Goal: Task Accomplishment & Management: Use online tool/utility

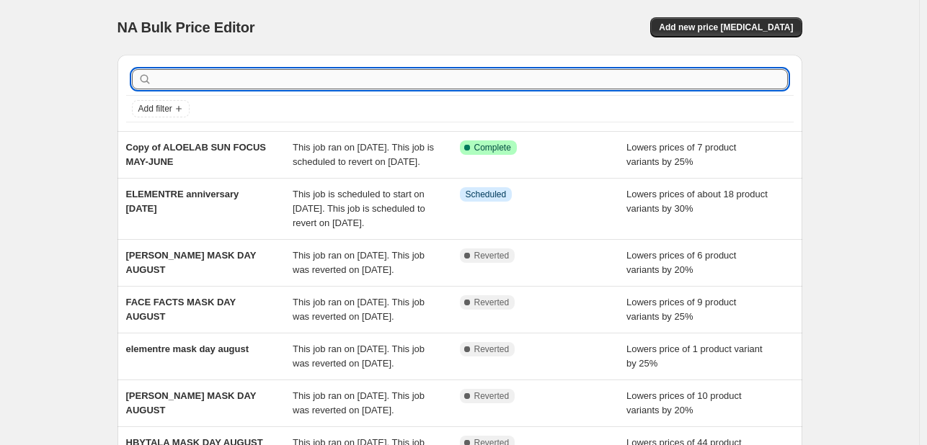
click at [182, 86] on input "text" at bounding box center [471, 79] width 633 height 20
type input "[PERSON_NAME]"
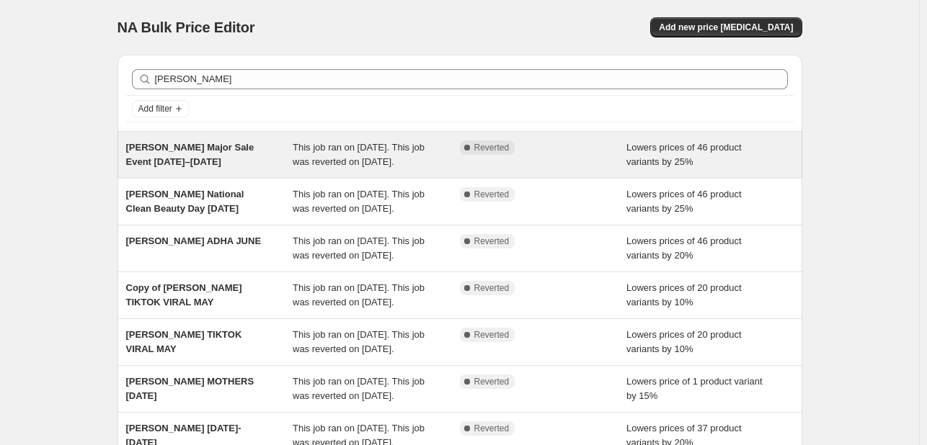
click at [288, 158] on div "[PERSON_NAME] Major Sale Event [DATE]–[DATE]" at bounding box center [209, 155] width 167 height 29
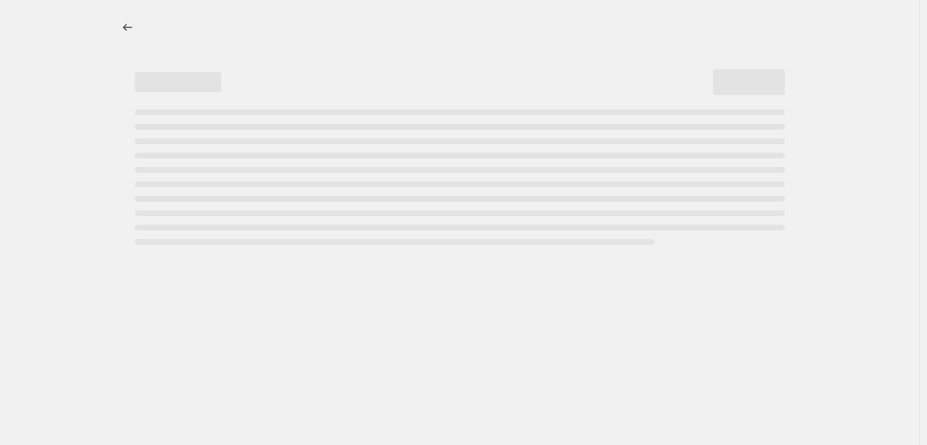
select select "percentage"
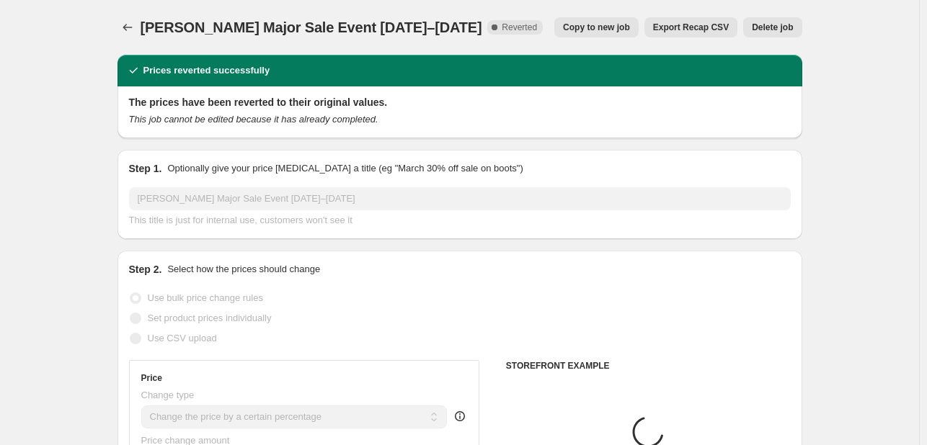
select select "tag"
click at [617, 32] on span "Copy to new job" at bounding box center [596, 28] width 67 height 12
select select "percentage"
select select "tag"
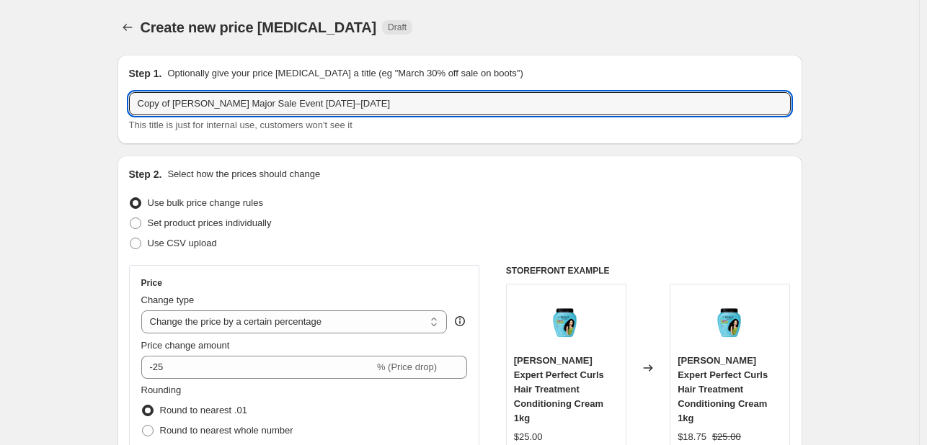
drag, startPoint x: 176, startPoint y: 103, endPoint x: 107, endPoint y: 102, distance: 69.2
drag, startPoint x: 172, startPoint y: 102, endPoint x: 424, endPoint y: 102, distance: 252.2
click at [424, 102] on input "[PERSON_NAME] Major Sale Event [DATE]–[DATE]" at bounding box center [460, 103] width 662 height 23
type input "[PERSON_NAME] anniversary [DATE]"
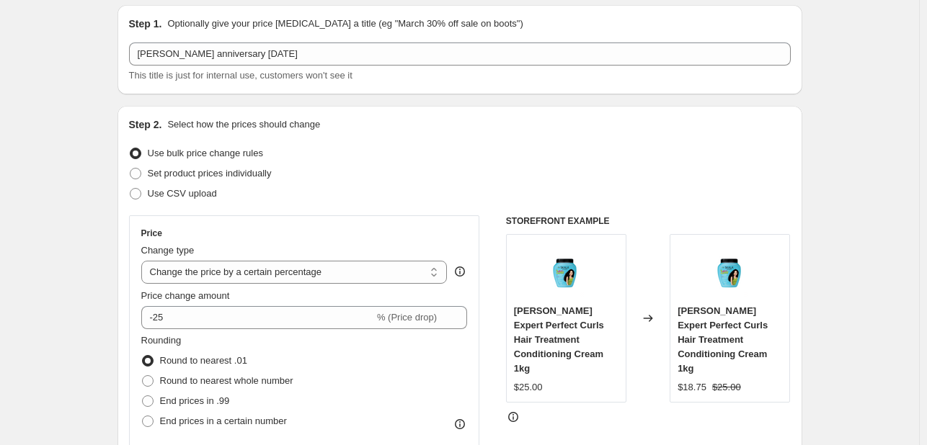
scroll to position [72, 0]
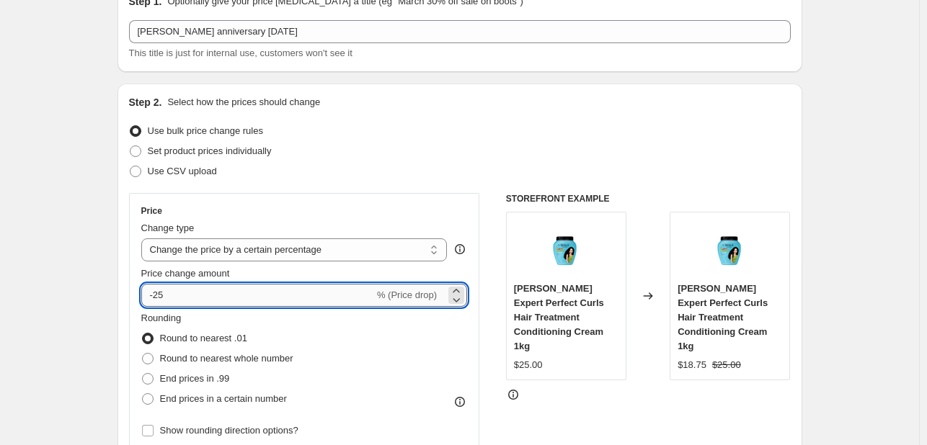
click at [163, 292] on input "-25" at bounding box center [257, 295] width 233 height 23
type input "-15"
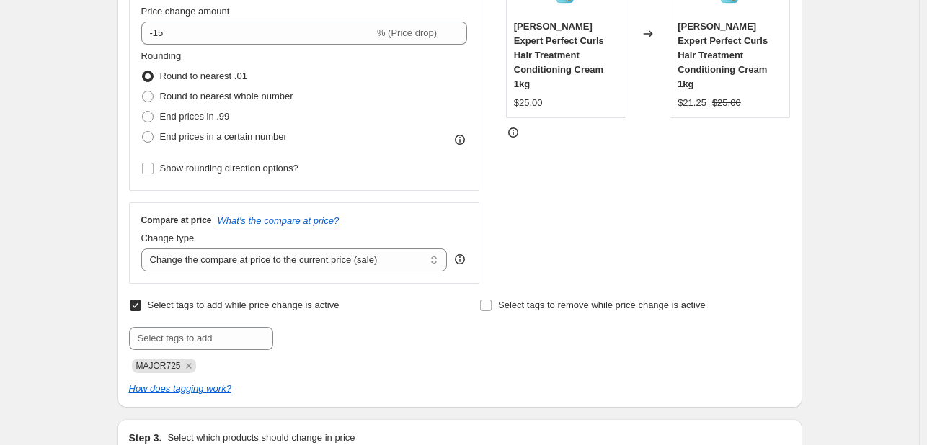
scroll to position [360, 0]
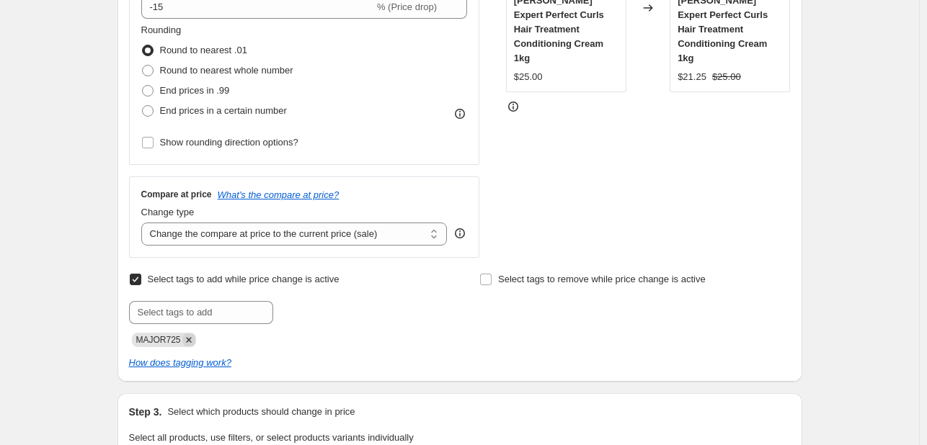
click at [192, 344] on icon "Remove MAJOR725" at bounding box center [188, 340] width 13 height 13
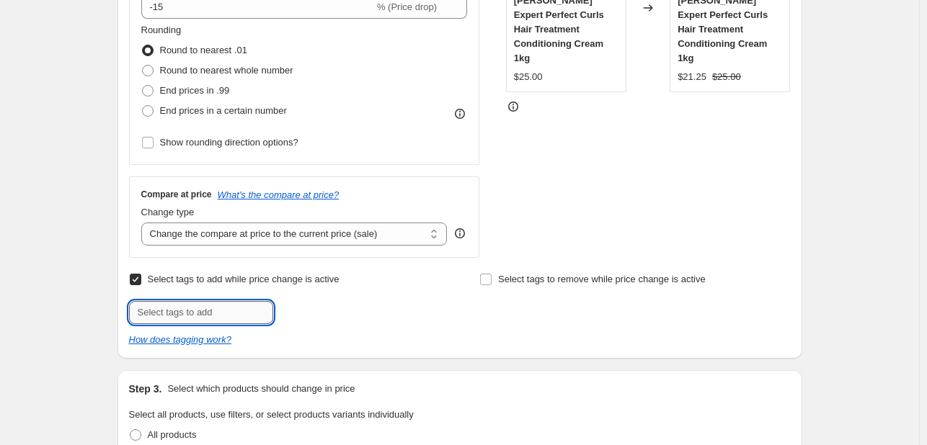
click at [200, 301] on input "text" at bounding box center [201, 312] width 144 height 23
paste input "ANNV825"
type input "ANNV825"
click at [311, 327] on div "Select tags to add while price change is active Submit ANNV825 Add ANNV825 Sele…" at bounding box center [460, 309] width 662 height 78
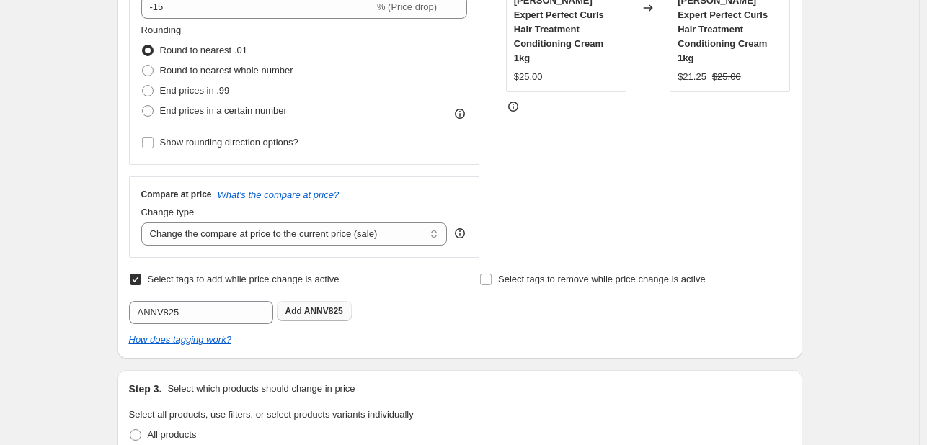
click at [321, 312] on span "ANNV825" at bounding box center [323, 311] width 39 height 10
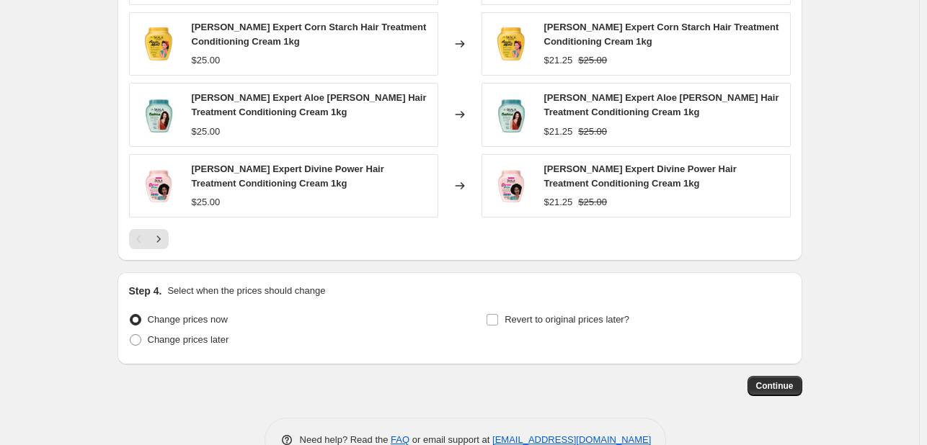
scroll to position [1225, 0]
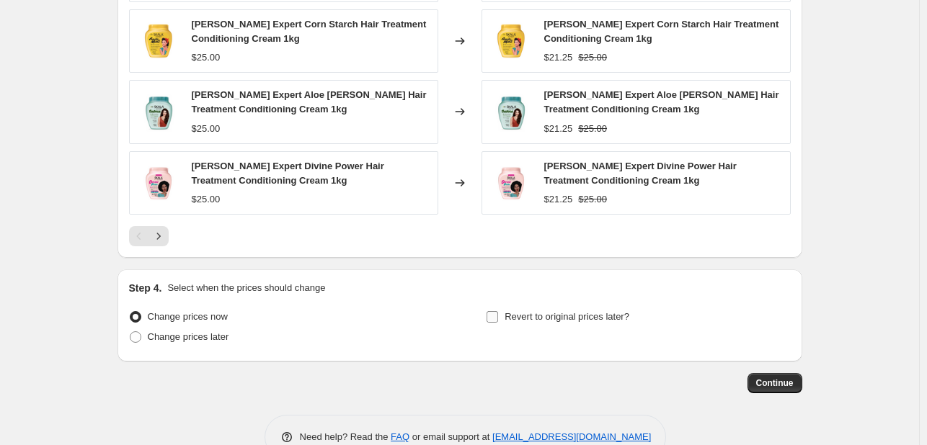
click at [530, 318] on span "Revert to original prices later?" at bounding box center [566, 316] width 125 height 11
click at [498, 318] on input "Revert to original prices later?" at bounding box center [492, 317] width 12 height 12
checkbox input "true"
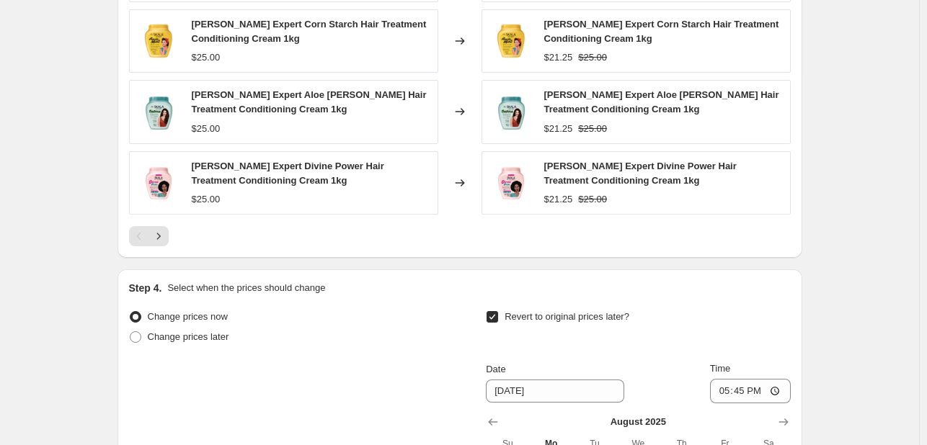
scroll to position [1529, 0]
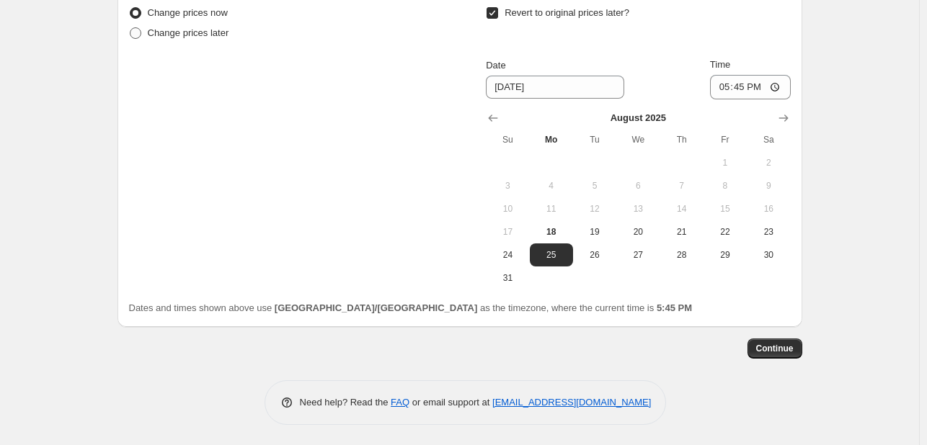
click at [196, 32] on span "Change prices later" at bounding box center [188, 32] width 81 height 11
click at [130, 28] on input "Change prices later" at bounding box center [130, 27] width 1 height 1
radio input "true"
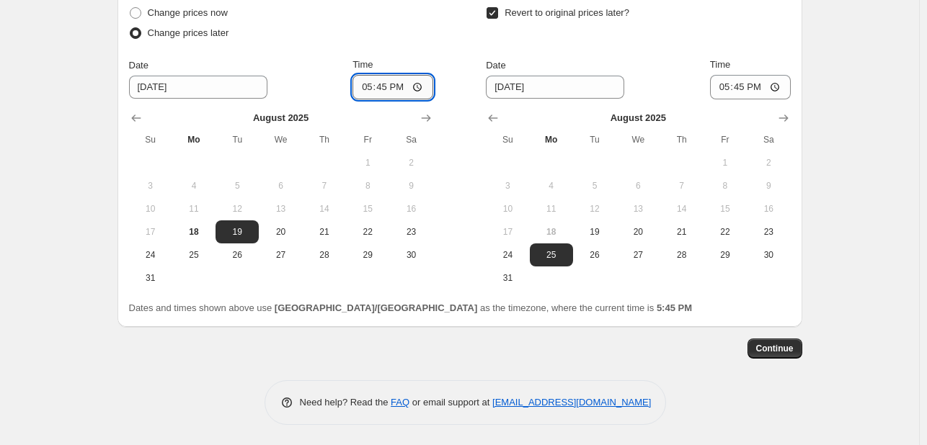
click at [369, 84] on input "17:45" at bounding box center [392, 87] width 81 height 25
type input "10:00"
click at [528, 280] on button "31" at bounding box center [507, 278] width 43 height 23
type input "[DATE]"
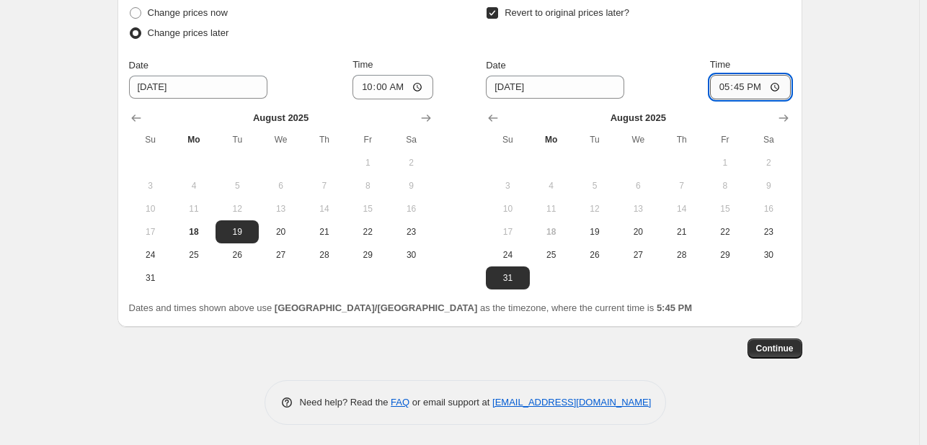
click at [724, 88] on input "17:45" at bounding box center [750, 87] width 81 height 25
type input "23:55"
click at [788, 341] on button "Continue" at bounding box center [774, 349] width 55 height 20
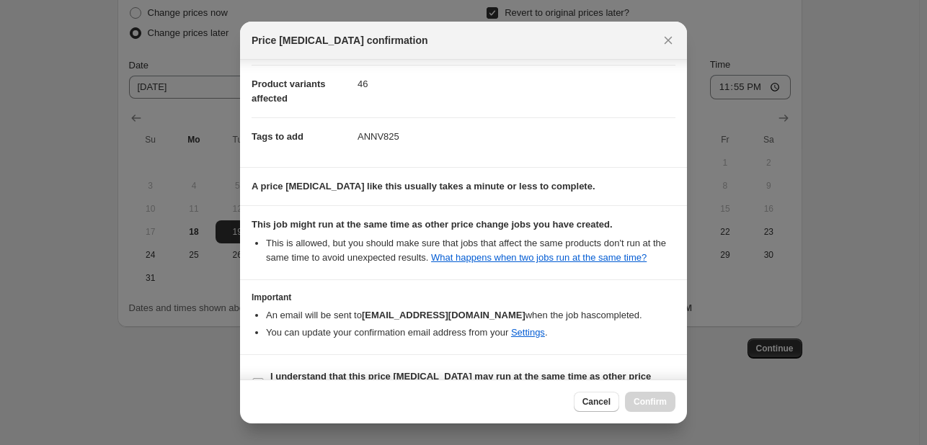
scroll to position [195, 0]
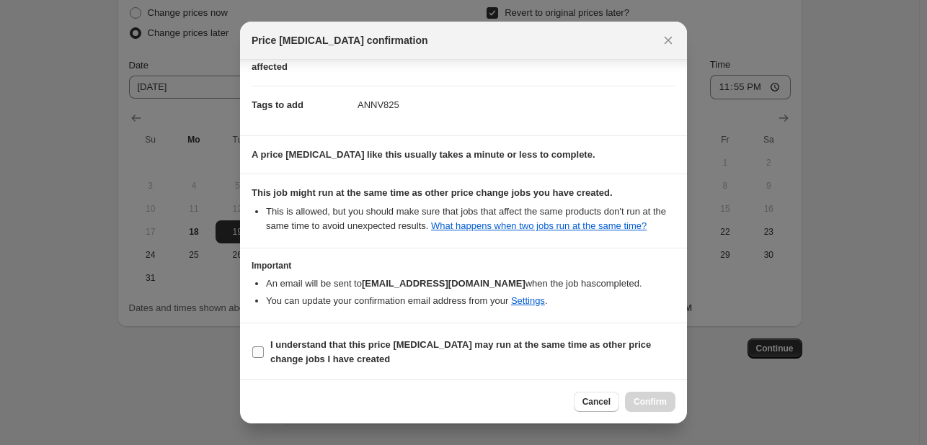
click at [602, 345] on b "I understand that this price [MEDICAL_DATA] may run at the same time as other p…" at bounding box center [460, 351] width 381 height 25
click at [264, 347] on input "I understand that this price [MEDICAL_DATA] may run at the same time as other p…" at bounding box center [258, 353] width 12 height 12
checkbox input "true"
click at [648, 404] on span "Confirm" at bounding box center [649, 402] width 33 height 12
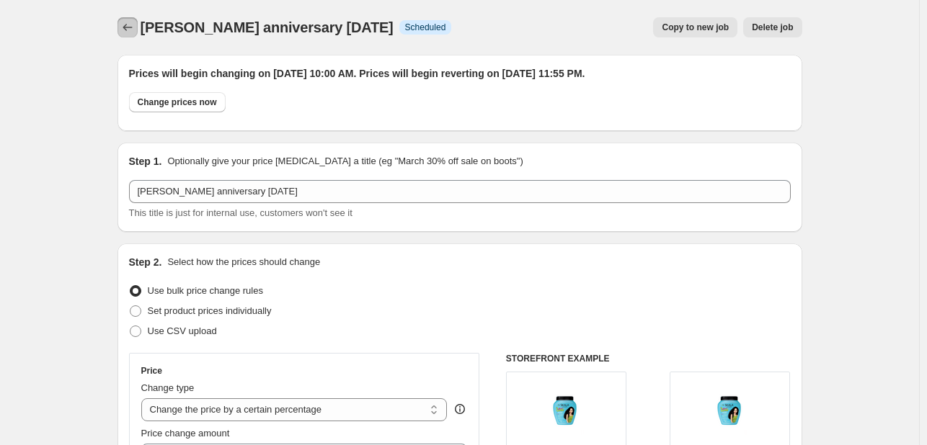
click at [128, 25] on icon "Price change jobs" at bounding box center [127, 27] width 14 height 14
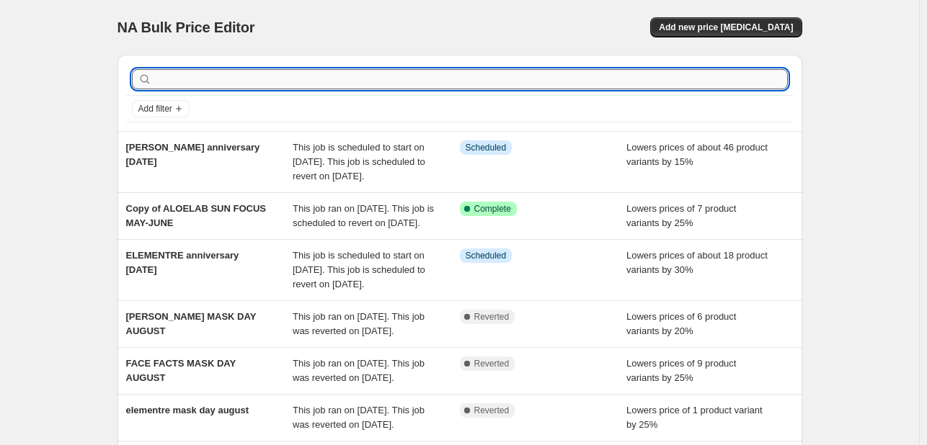
click at [285, 82] on input "text" at bounding box center [471, 79] width 633 height 20
type input "mielle"
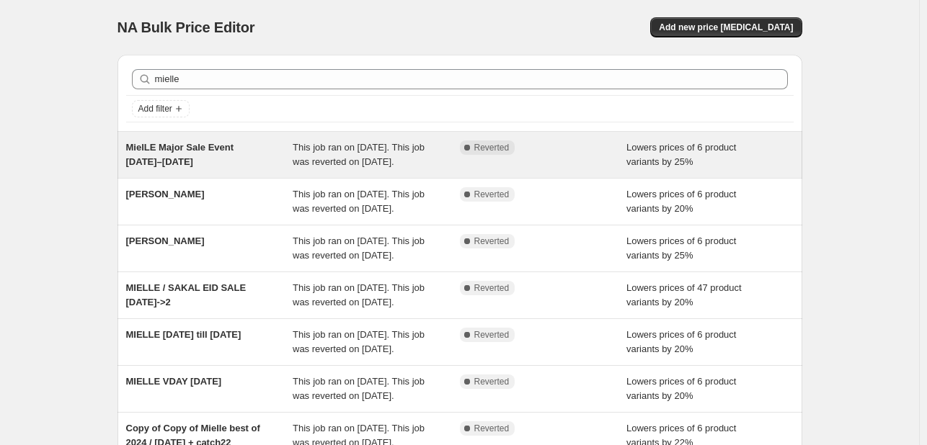
click at [556, 154] on div "Complete Reverted" at bounding box center [533, 148] width 146 height 14
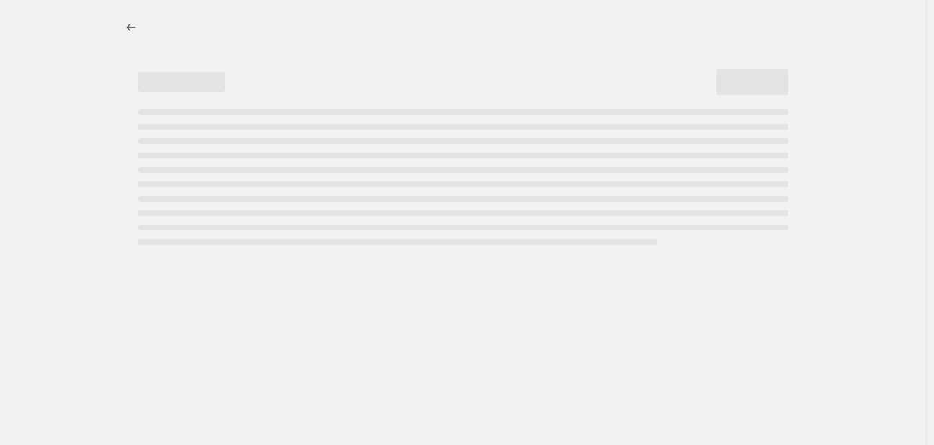
select select "percentage"
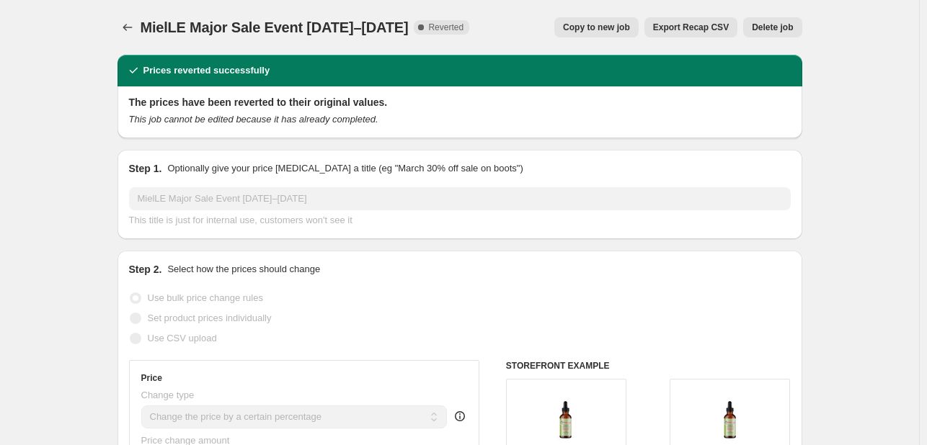
click at [593, 26] on span "Copy to new job" at bounding box center [596, 28] width 67 height 12
select select "percentage"
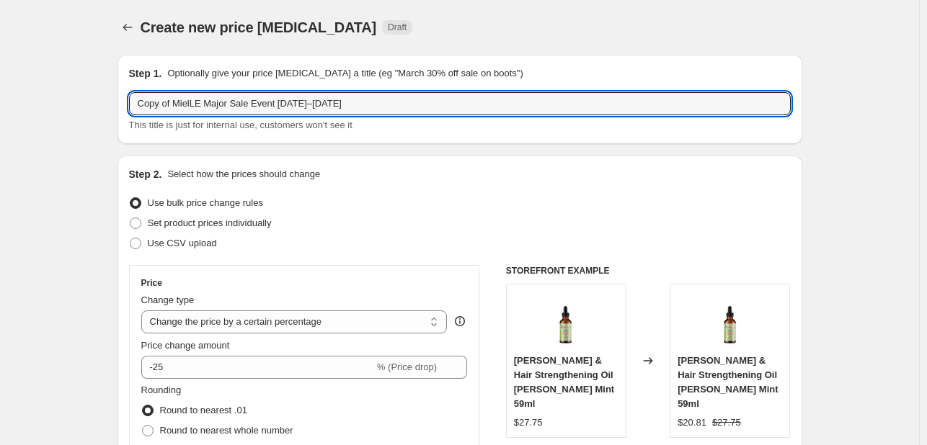
drag, startPoint x: 176, startPoint y: 99, endPoint x: 57, endPoint y: 99, distance: 118.9
drag, startPoint x: 170, startPoint y: 101, endPoint x: 422, endPoint y: 102, distance: 252.2
click at [422, 102] on input "MielLE Major Sale Event [DATE]–[DATE]" at bounding box center [460, 103] width 662 height 23
type input "MielLE anniversary [DATE]"
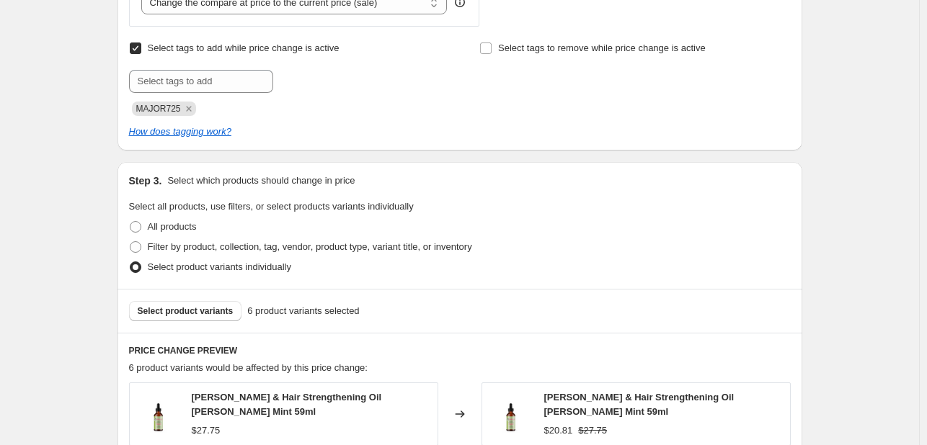
scroll to position [577, 0]
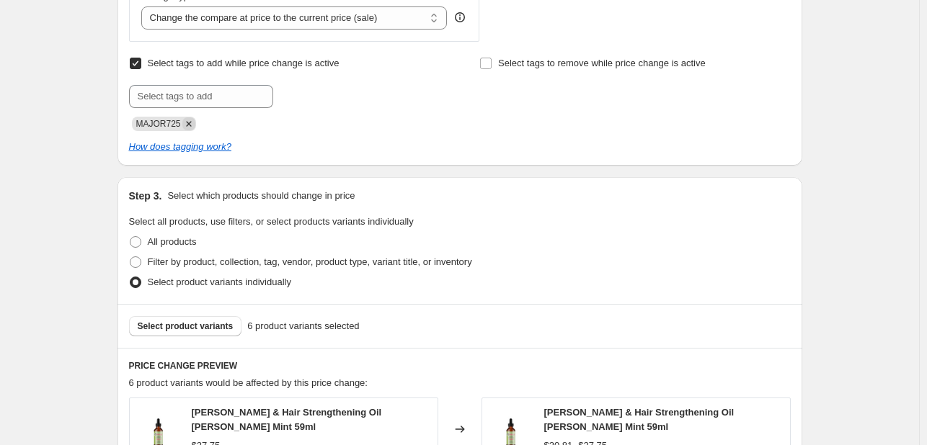
click at [191, 117] on icon "Remove MAJOR725" at bounding box center [188, 123] width 13 height 13
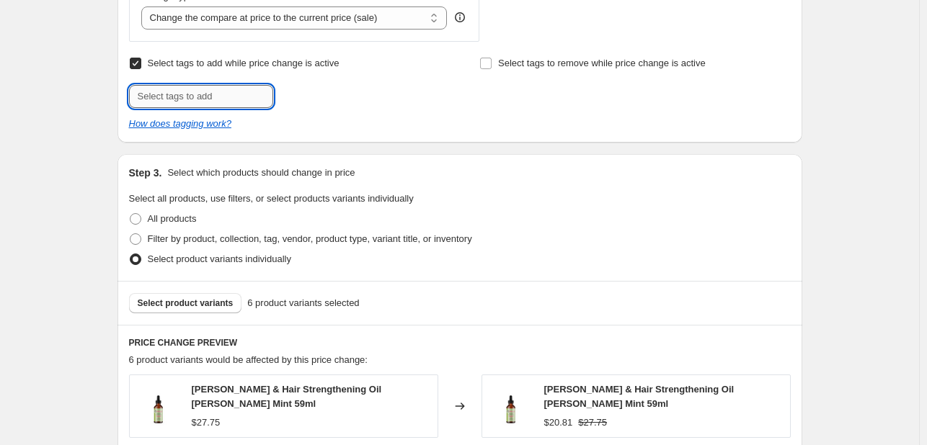
click at [196, 99] on input "text" at bounding box center [201, 96] width 144 height 23
paste input "ANNV825"
type input "ANNV825"
click at [329, 96] on span "ANNV825" at bounding box center [323, 95] width 39 height 10
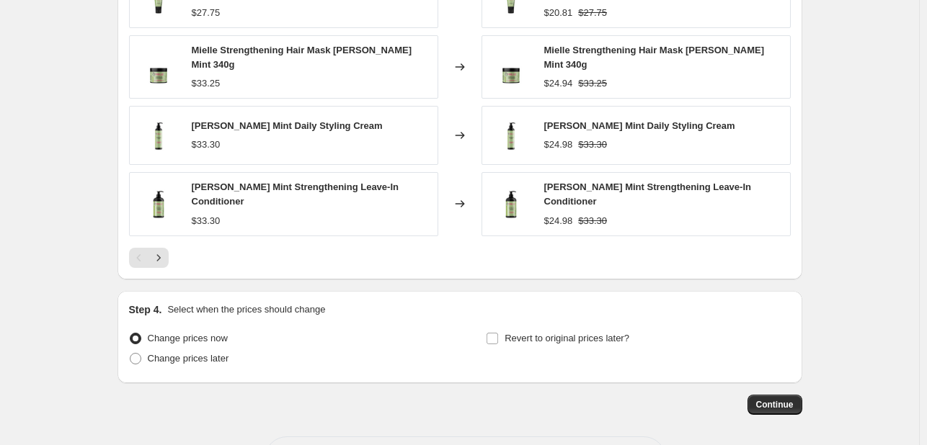
scroll to position [1133, 0]
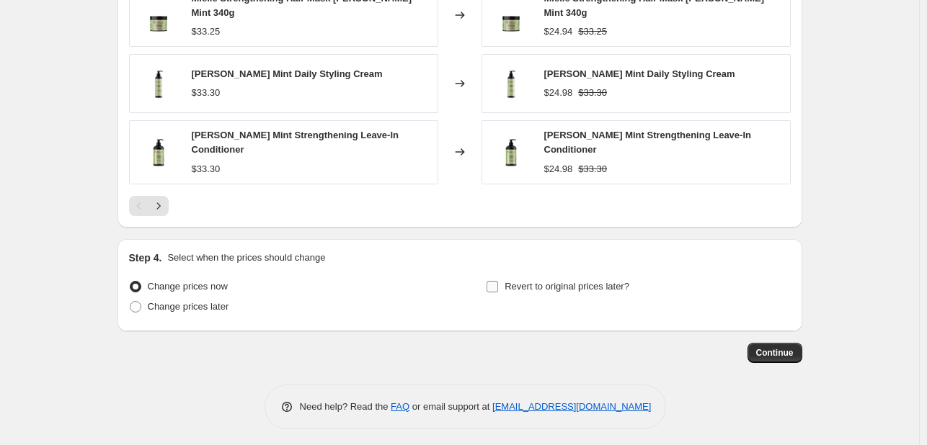
click at [553, 281] on span "Revert to original prices later?" at bounding box center [566, 286] width 125 height 11
click at [498, 281] on input "Revert to original prices later?" at bounding box center [492, 287] width 12 height 12
checkbox input "true"
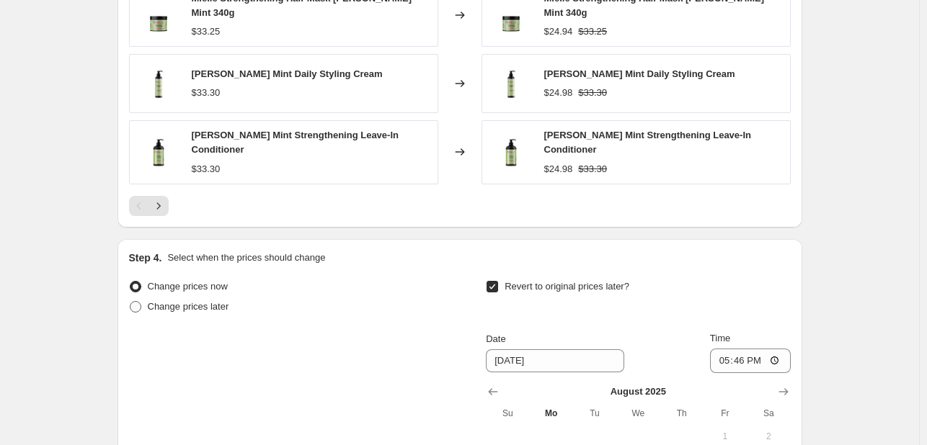
click at [191, 300] on span "Change prices later" at bounding box center [188, 307] width 81 height 14
click at [130, 301] on input "Change prices later" at bounding box center [130, 301] width 1 height 1
radio input "true"
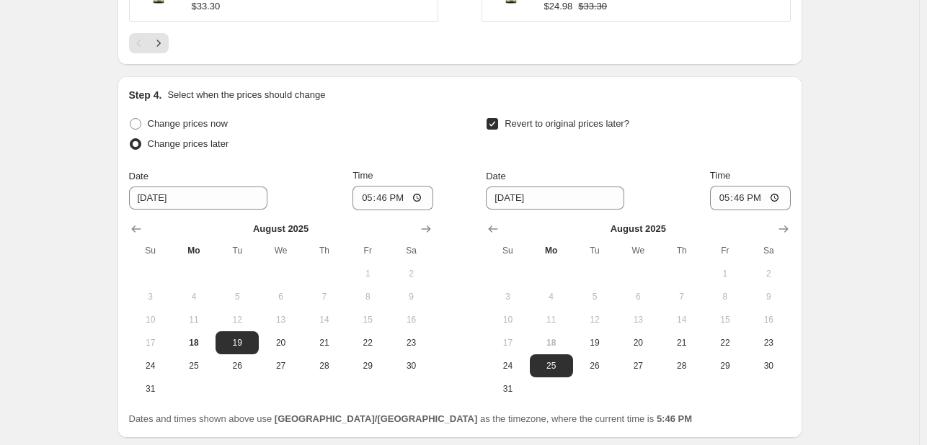
scroll to position [1349, 0]
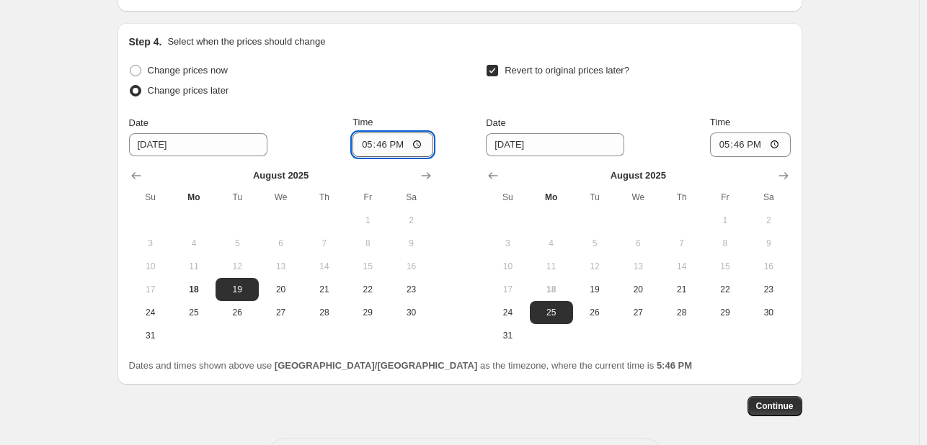
click at [360, 141] on input "17:46" at bounding box center [392, 145] width 81 height 25
type input "10:00"
click at [513, 324] on button "31" at bounding box center [507, 335] width 43 height 23
type input "[DATE]"
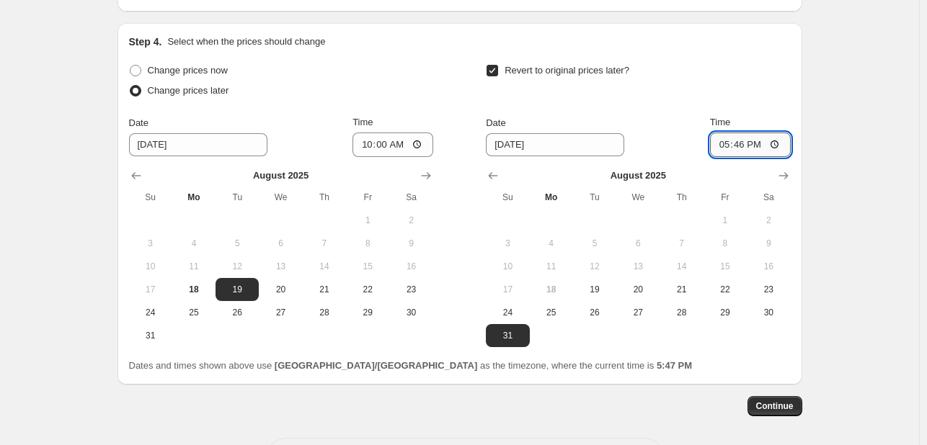
click at [730, 141] on input "17:46" at bounding box center [750, 145] width 81 height 25
type input "23:55"
click at [777, 401] on span "Continue" at bounding box center [774, 407] width 37 height 12
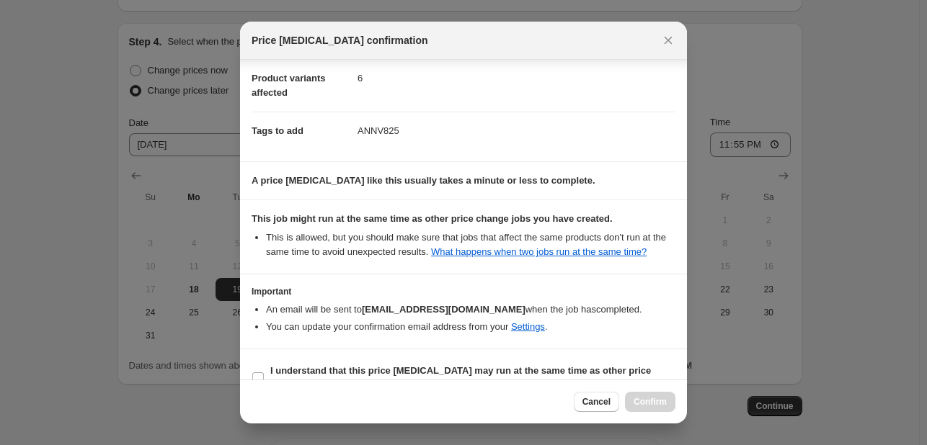
scroll to position [195, 0]
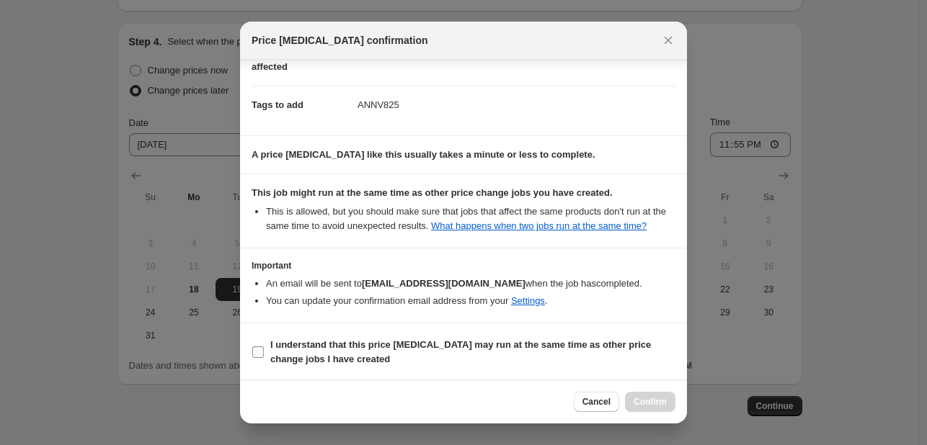
click at [569, 344] on b "I understand that this price [MEDICAL_DATA] may run at the same time as other p…" at bounding box center [460, 351] width 381 height 25
click at [264, 347] on input "I understand that this price [MEDICAL_DATA] may run at the same time as other p…" at bounding box center [258, 353] width 12 height 12
checkbox input "true"
click at [657, 397] on span "Confirm" at bounding box center [649, 402] width 33 height 12
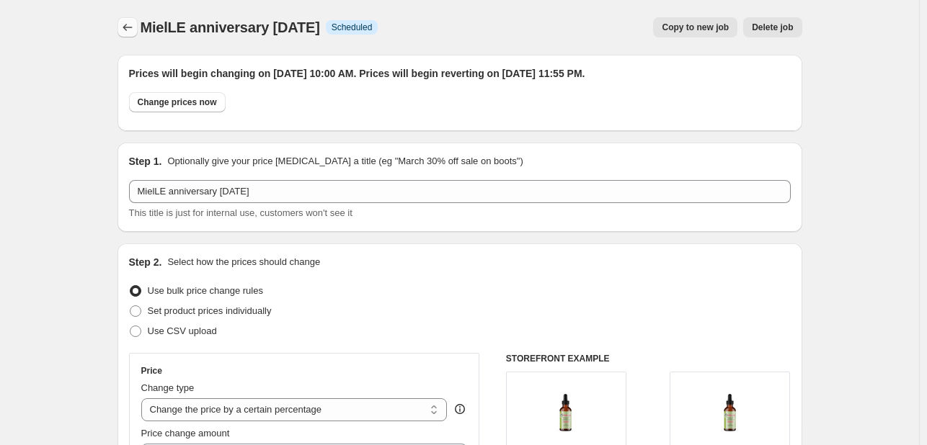
click at [131, 18] on button "Price change jobs" at bounding box center [127, 27] width 20 height 20
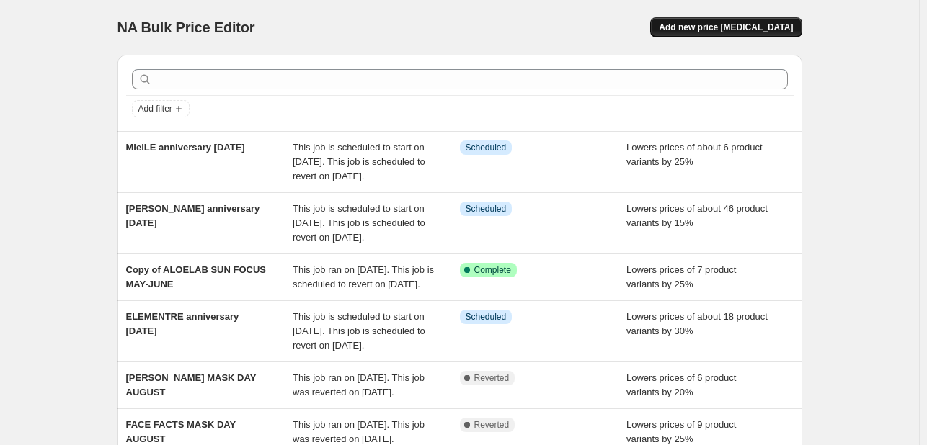
click at [726, 35] on button "Add new price [MEDICAL_DATA]" at bounding box center [725, 27] width 151 height 20
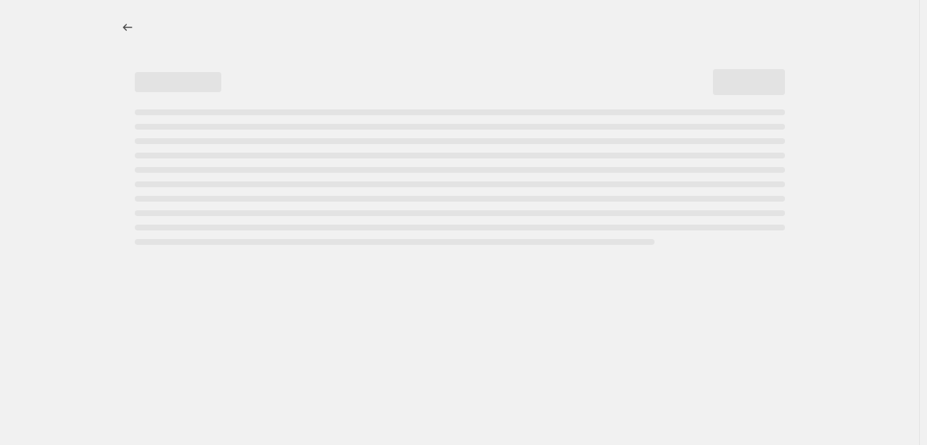
select select "percentage"
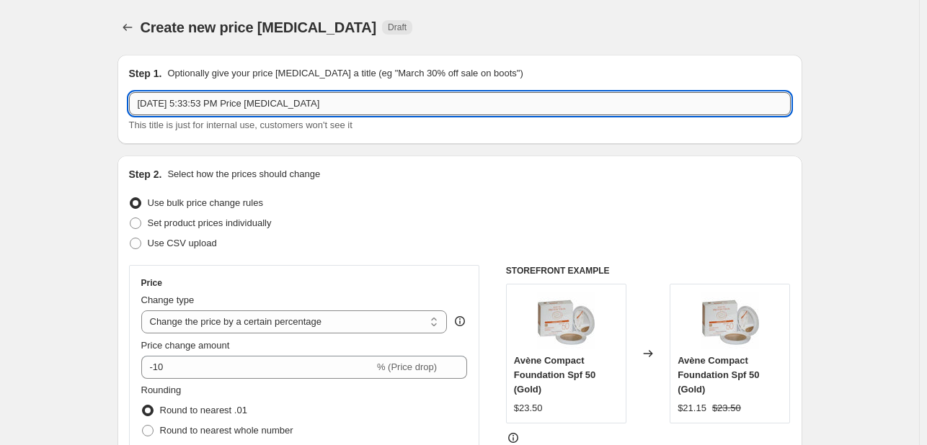
click at [155, 99] on input "[DATE] 5:33:53 PM Price [MEDICAL_DATA]" at bounding box center [460, 103] width 662 height 23
paste input "on [PERSON_NAME] Tropico Mascara HB 8309"
drag, startPoint x: 155, startPoint y: 99, endPoint x: 117, endPoint y: 98, distance: 37.5
click at [271, 107] on input "[PERSON_NAME] Tropico Mascara HB 8309" at bounding box center [460, 103] width 662 height 23
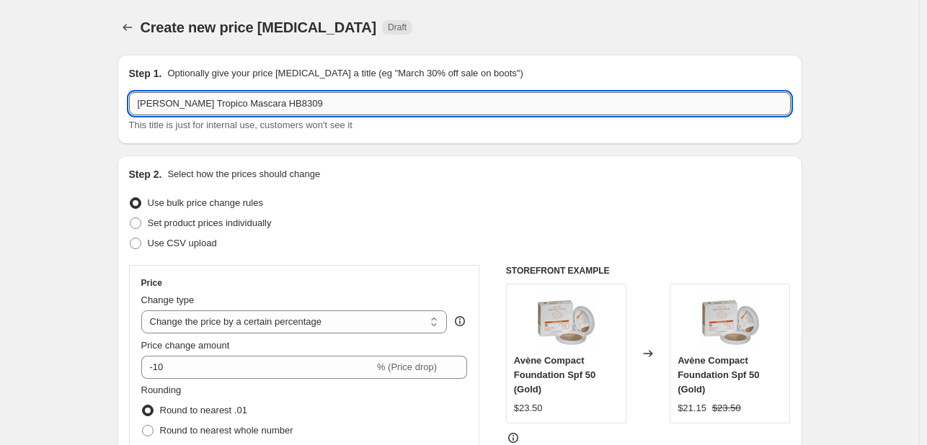
click at [279, 108] on input "[PERSON_NAME] Tropico Mascara HB8309" at bounding box center [460, 103] width 662 height 23
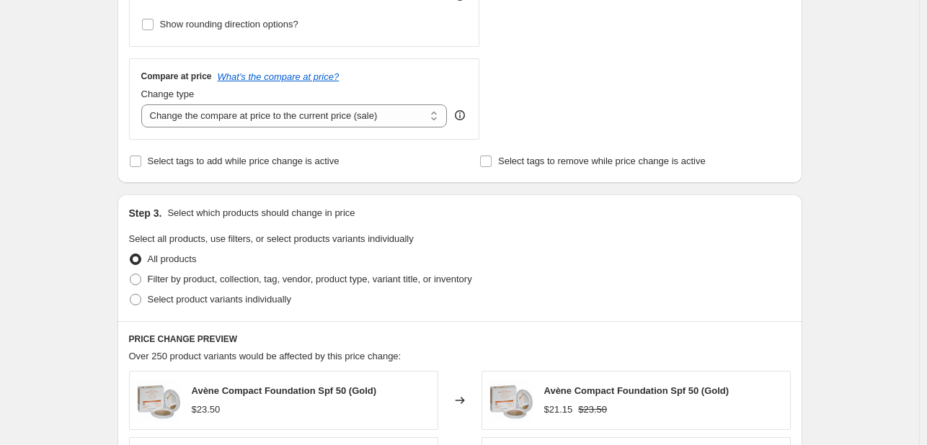
scroll to position [504, 0]
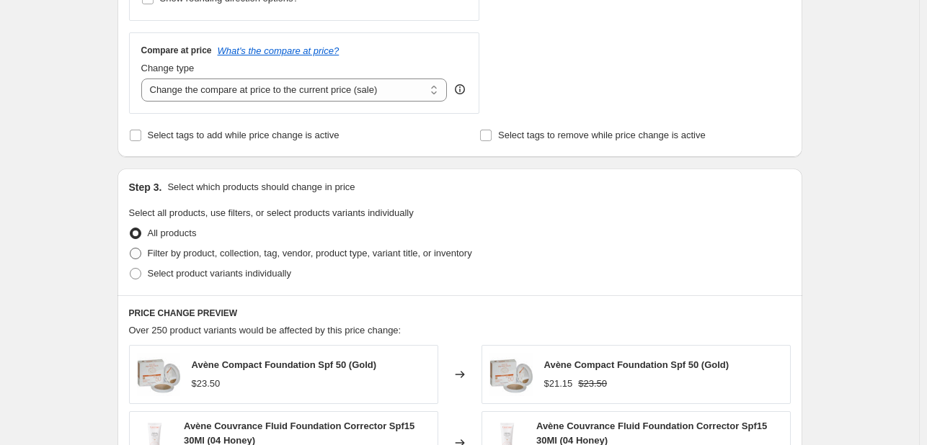
type input "[PERSON_NAME] Tropico Mascara"
click at [262, 259] on span "Filter by product, collection, tag, vendor, product type, variant title, or inv…" at bounding box center [310, 253] width 324 height 11
click at [130, 249] on input "Filter by product, collection, tag, vendor, product type, variant title, or inv…" at bounding box center [130, 248] width 1 height 1
radio input "true"
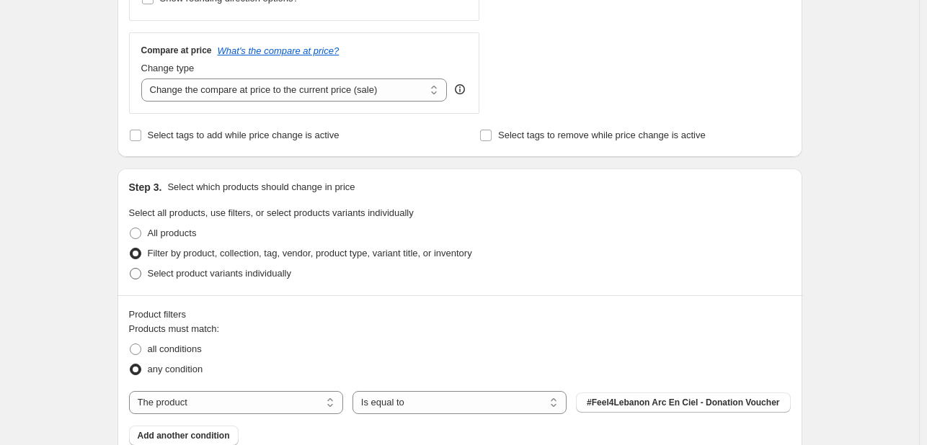
click at [255, 272] on span "Select product variants individually" at bounding box center [219, 273] width 143 height 11
click at [130, 269] on input "Select product variants individually" at bounding box center [130, 268] width 1 height 1
radio input "true"
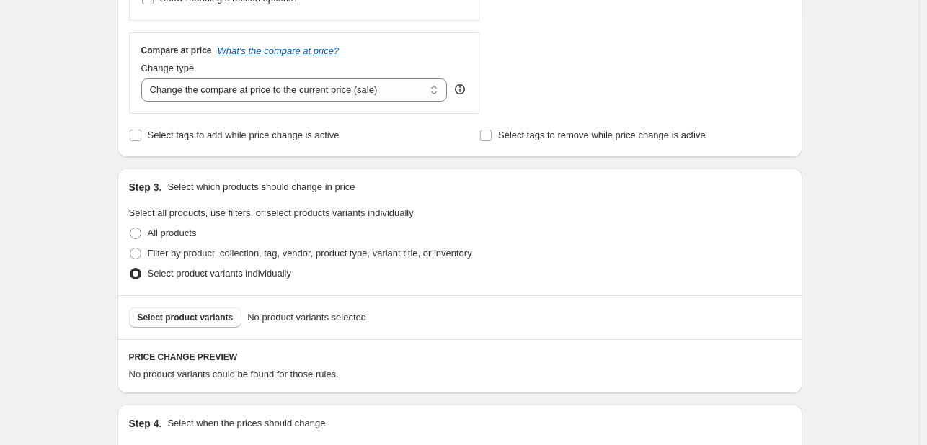
click at [218, 318] on span "Select product variants" at bounding box center [186, 318] width 96 height 12
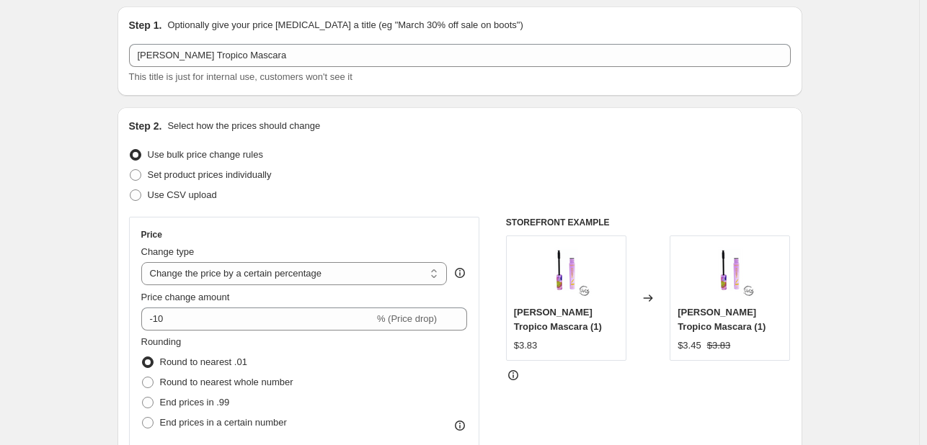
scroll to position [0, 0]
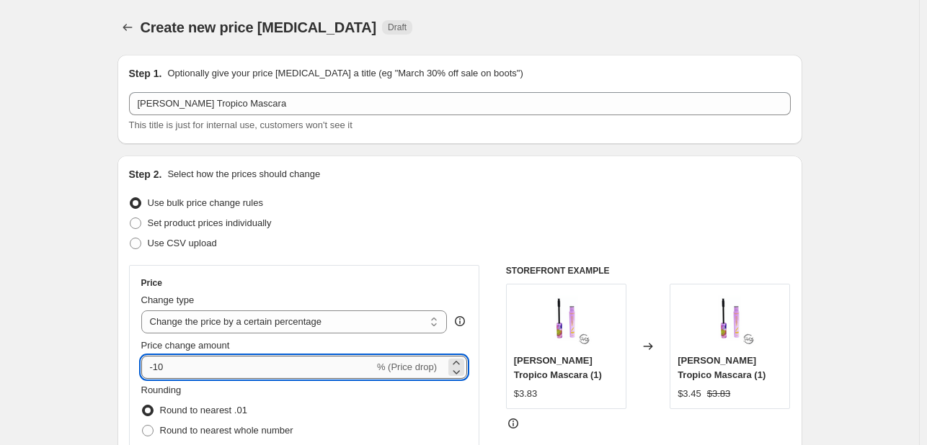
click at [216, 363] on input "-10" at bounding box center [257, 367] width 233 height 23
type input "-1"
type input "-60"
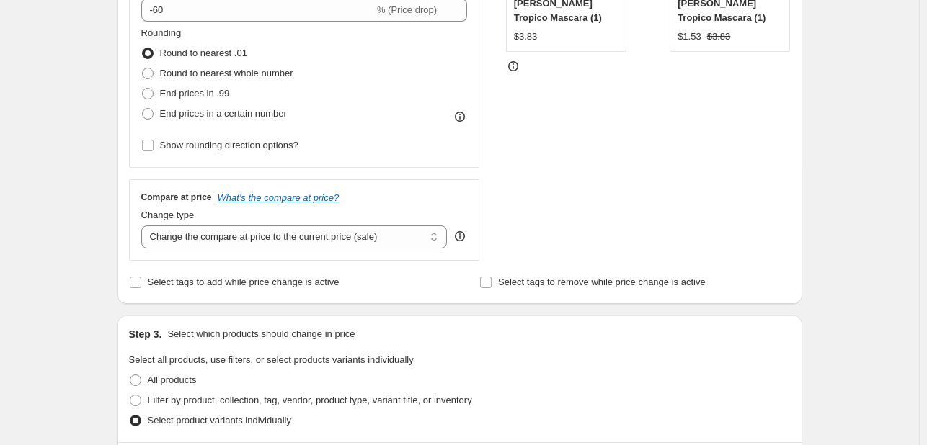
scroll to position [360, 0]
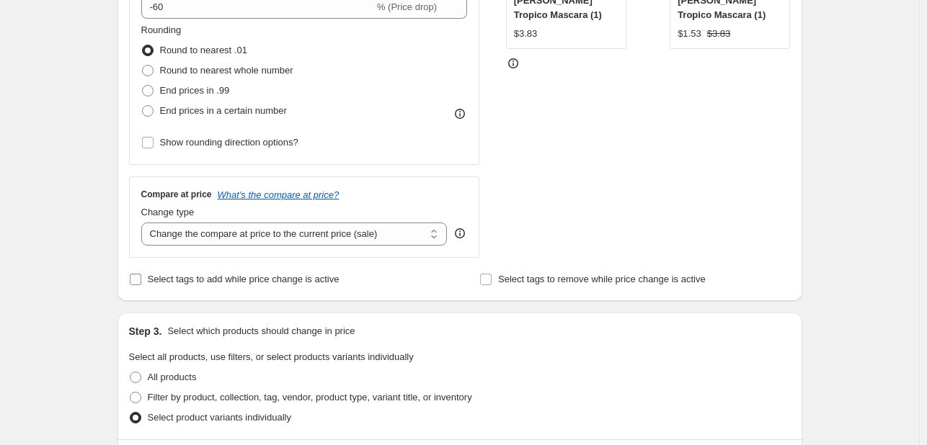
click at [251, 280] on span "Select tags to add while price change is active" at bounding box center [244, 279] width 192 height 11
click at [141, 280] on input "Select tags to add while price change is active" at bounding box center [136, 280] width 12 height 12
checkbox input "true"
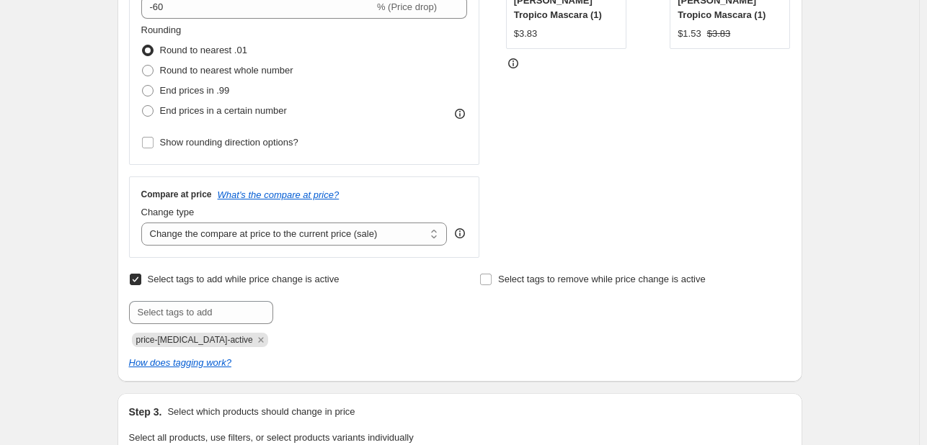
click at [248, 334] on div "price-[MEDICAL_DATA]-active" at bounding box center [284, 338] width 311 height 17
click at [254, 336] on icon "Remove price-change-job-active" at bounding box center [260, 340] width 13 height 13
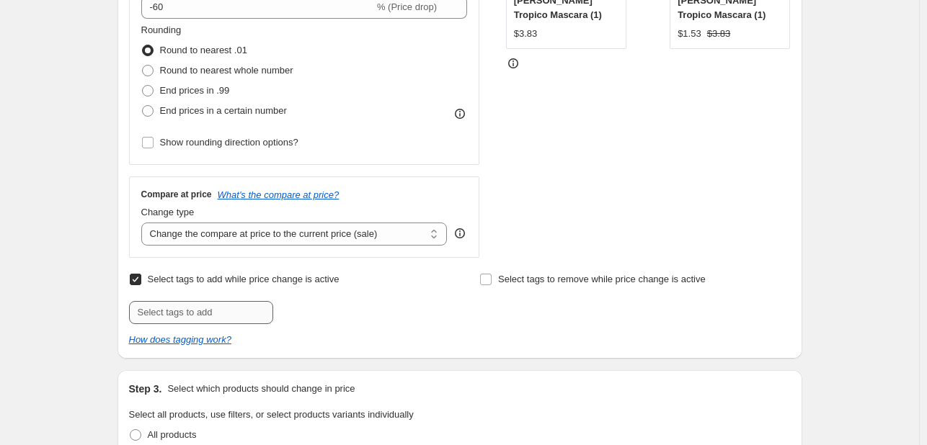
click at [239, 326] on div "Select tags to add while price change is active Submit Select tags to remove wh…" at bounding box center [460, 309] width 662 height 78
click at [243, 321] on input "text" at bounding box center [201, 312] width 144 height 23
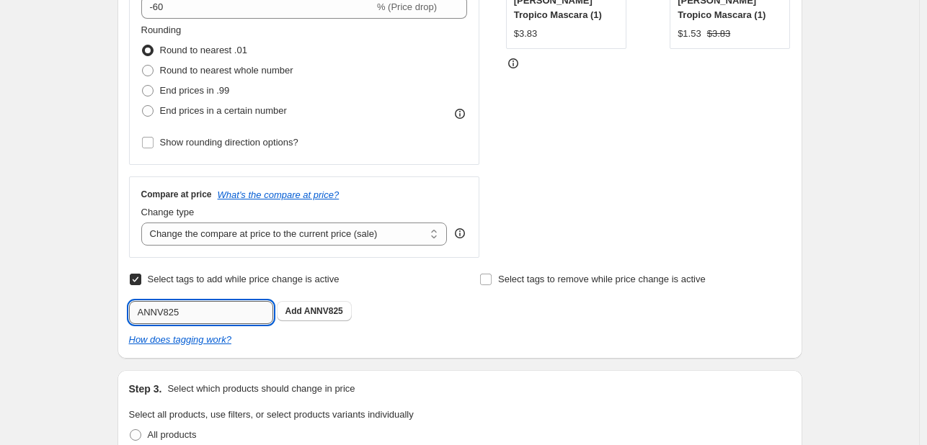
type input "ANNV825"
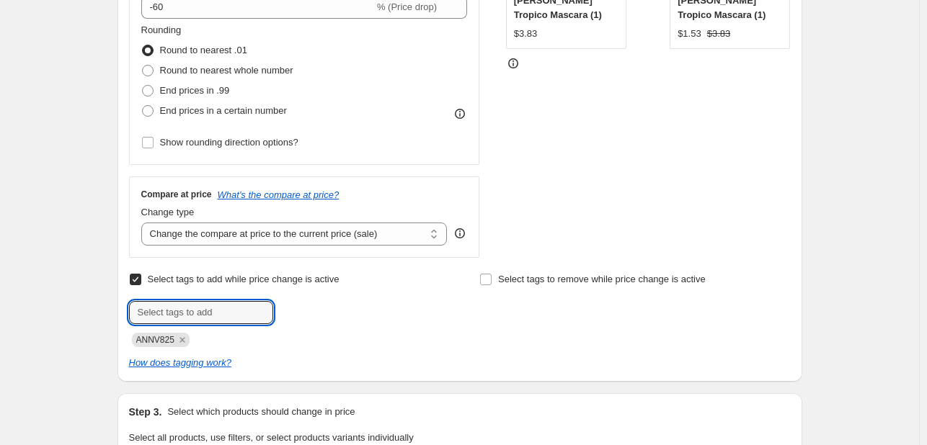
click at [470, 358] on div "How does tagging work?" at bounding box center [460, 363] width 662 height 14
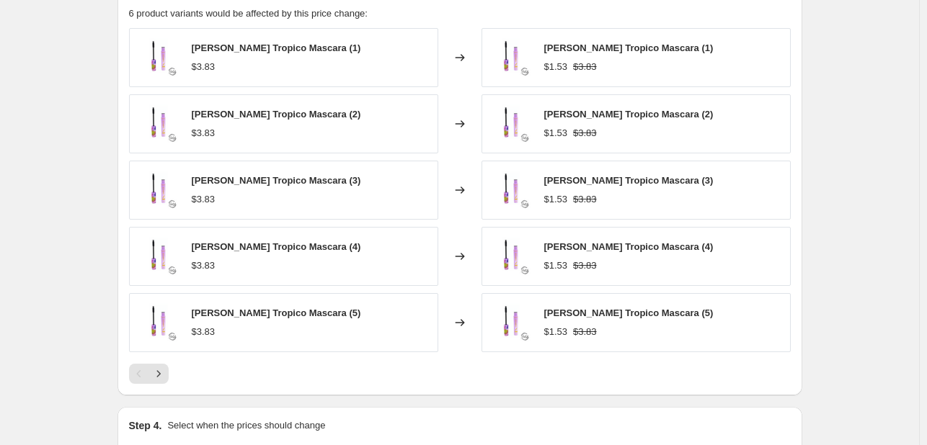
scroll to position [1119, 0]
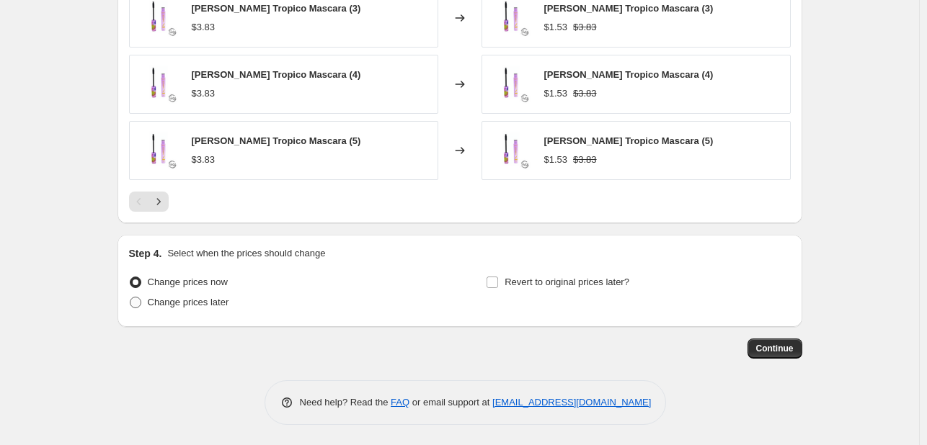
click at [156, 301] on span "Change prices later" at bounding box center [188, 302] width 81 height 11
click at [130, 298] on input "Change prices later" at bounding box center [130, 297] width 1 height 1
radio input "true"
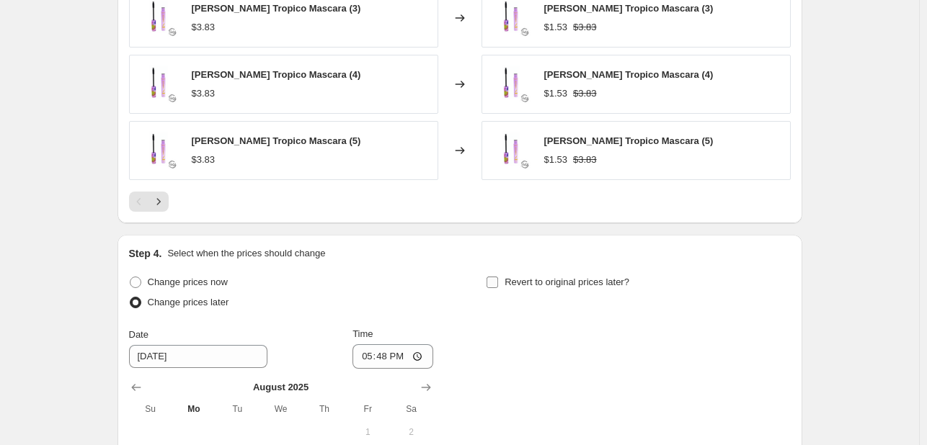
click at [552, 272] on label "Revert to original prices later?" at bounding box center [557, 282] width 143 height 20
click at [498, 277] on input "Revert to original prices later?" at bounding box center [492, 283] width 12 height 12
checkbox input "true"
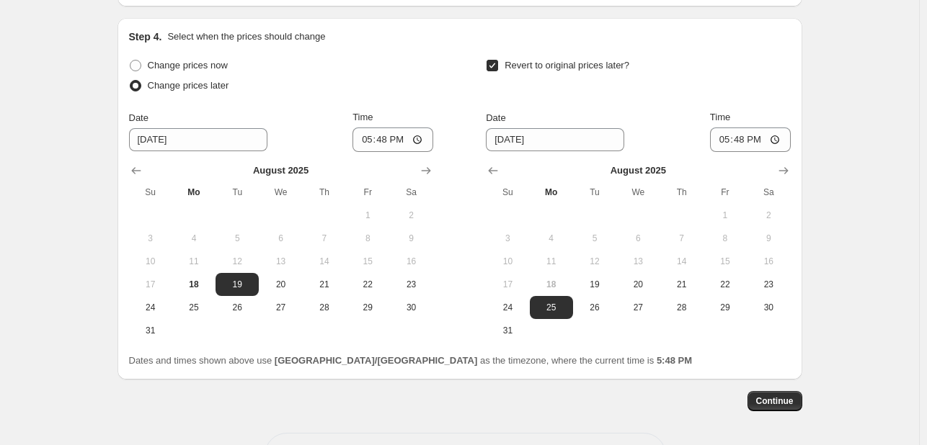
scroll to position [1388, 0]
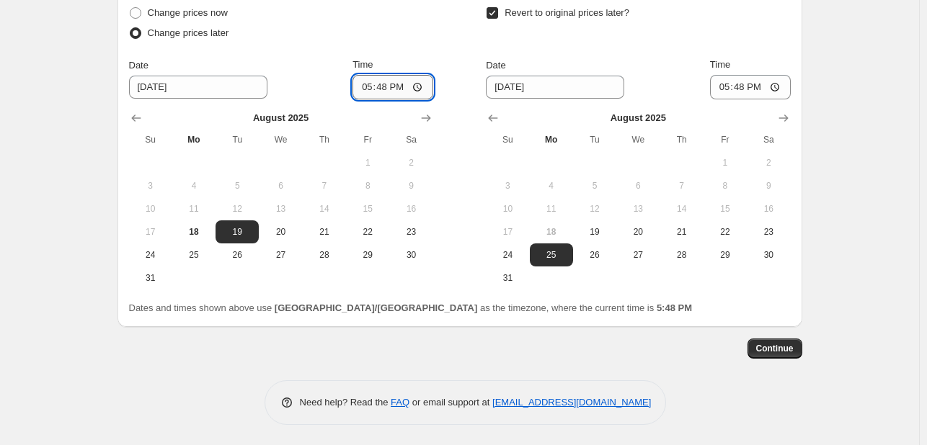
click at [365, 91] on input "17:48" at bounding box center [392, 87] width 81 height 25
type input "10:00"
click at [495, 277] on span "31" at bounding box center [508, 278] width 32 height 12
type input "[DATE]"
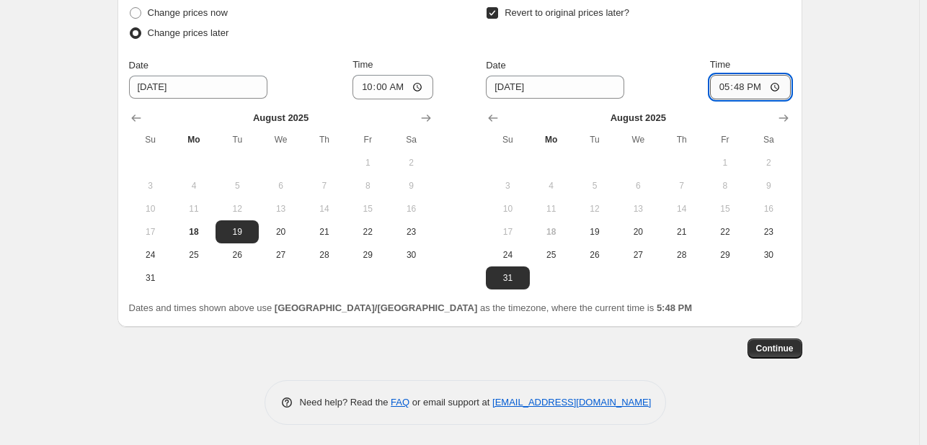
click at [719, 96] on input "17:48" at bounding box center [750, 87] width 81 height 25
type input "23:55"
click at [799, 350] on button "Continue" at bounding box center [774, 349] width 55 height 20
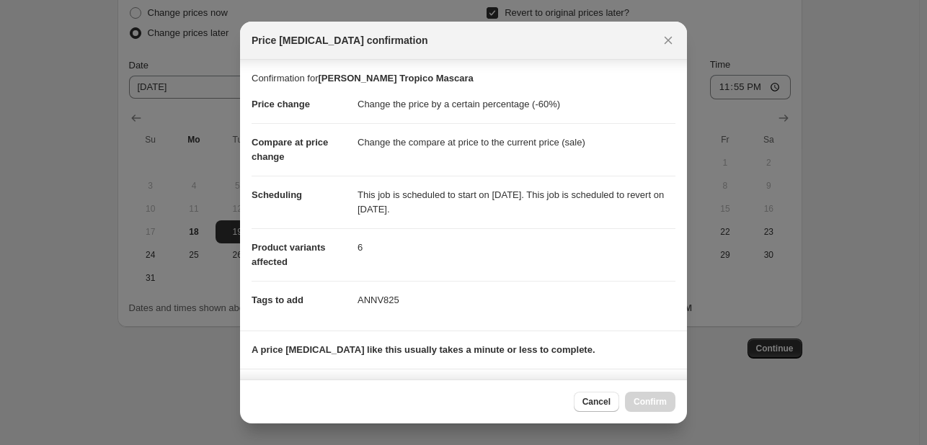
scroll to position [195, 0]
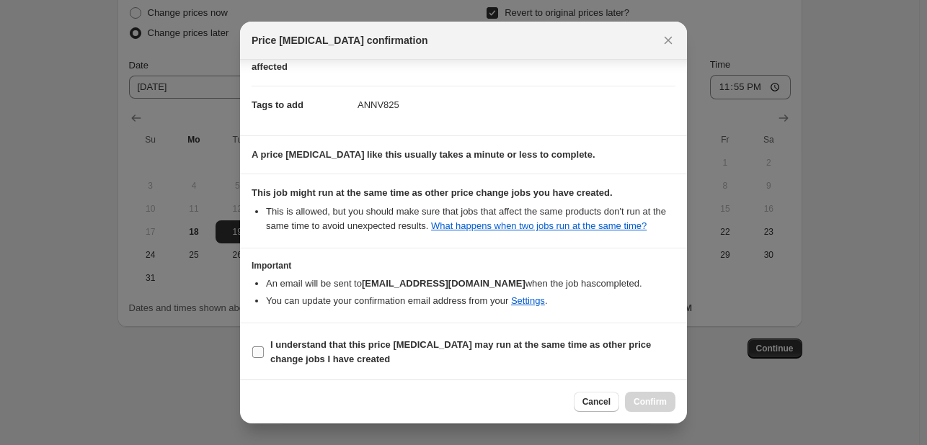
click at [597, 346] on b "I understand that this price [MEDICAL_DATA] may run at the same time as other p…" at bounding box center [460, 351] width 381 height 25
click at [264, 347] on input "I understand that this price [MEDICAL_DATA] may run at the same time as other p…" at bounding box center [258, 353] width 12 height 12
checkbox input "true"
click at [671, 401] on button "Confirm" at bounding box center [650, 402] width 50 height 20
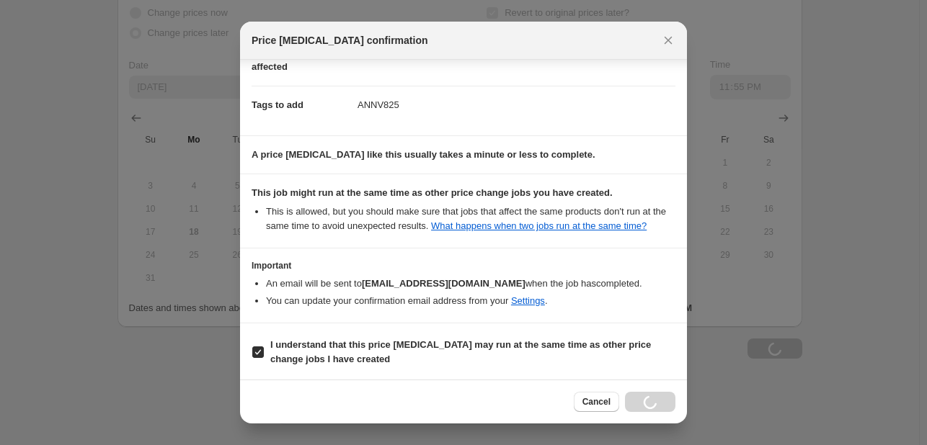
type input "[PERSON_NAME] Tropico Mascara"
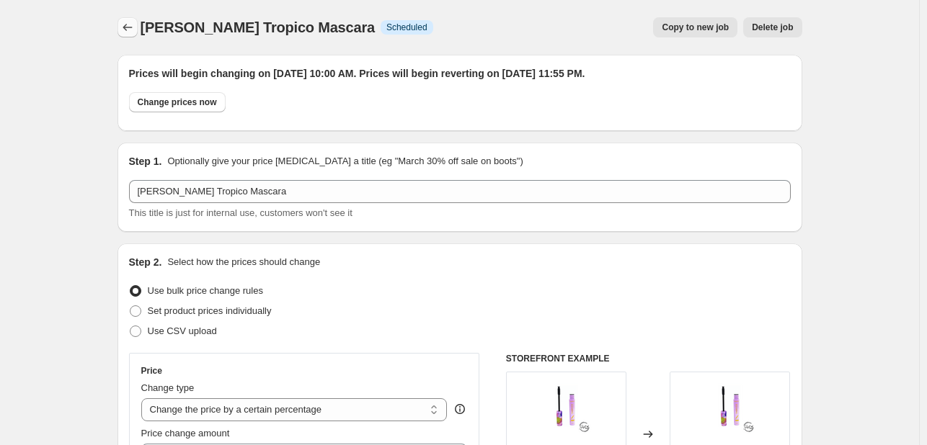
click at [130, 28] on icon "Price change jobs" at bounding box center [127, 27] width 14 height 14
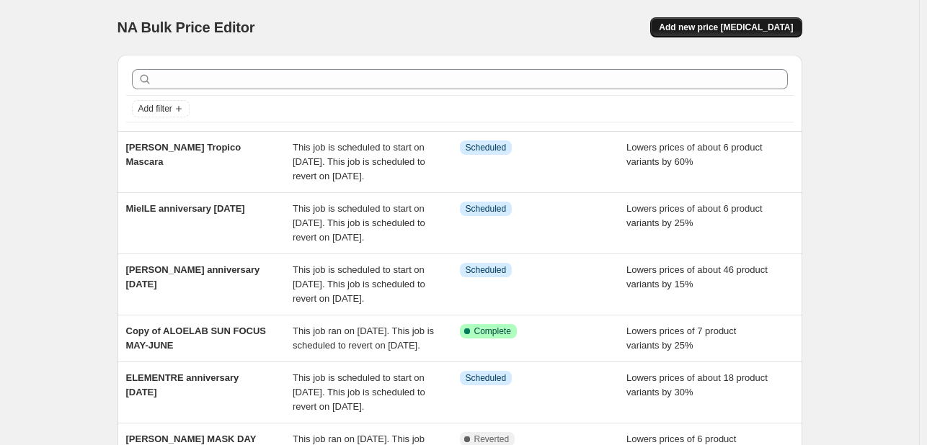
click at [719, 30] on span "Add new price [MEDICAL_DATA]" at bounding box center [726, 28] width 134 height 12
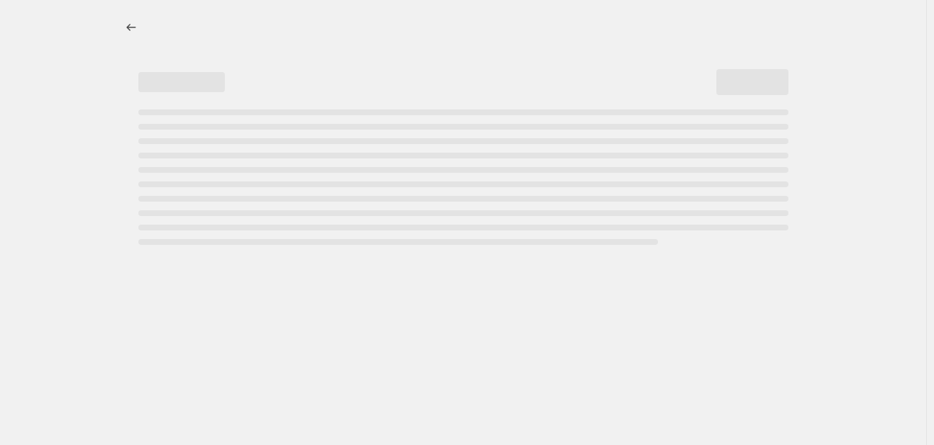
select select "percentage"
